Goal: Navigation & Orientation: Find specific page/section

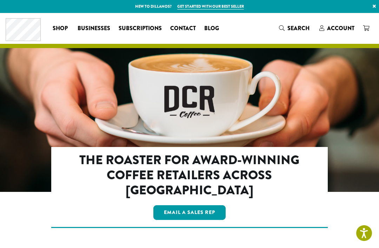
click at [340, 24] on span "Account" at bounding box center [340, 28] width 27 height 8
click at [340, 28] on span "Account" at bounding box center [340, 28] width 27 height 8
